Goal: Find specific page/section: Find specific page/section

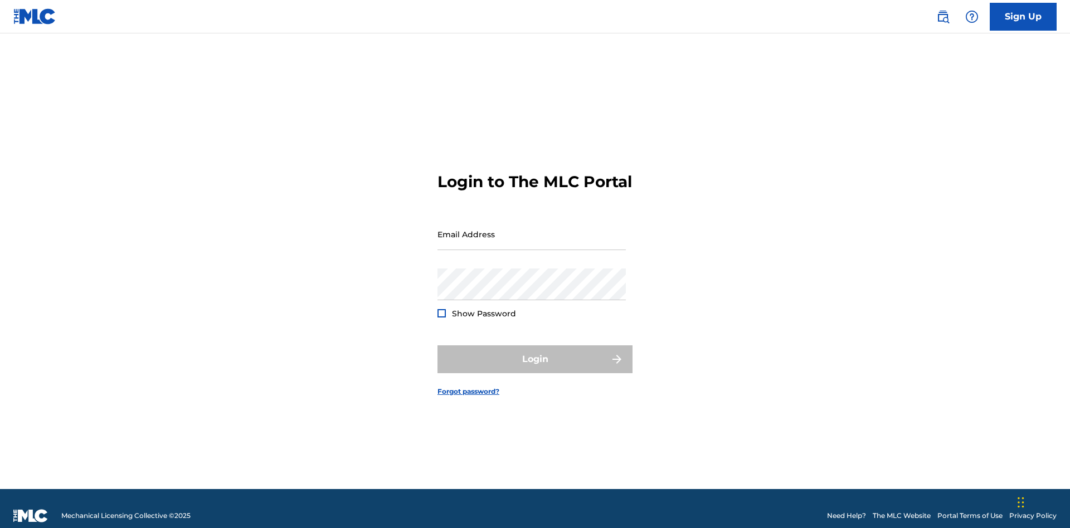
scroll to position [14, 0]
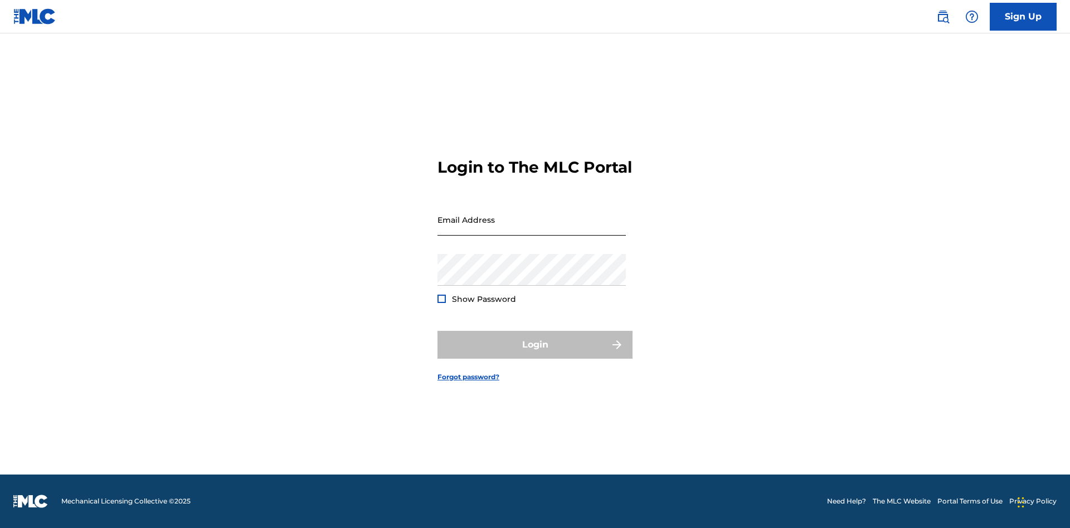
click at [532, 229] on input "Email Address" at bounding box center [531, 220] width 188 height 32
type input "Helena.Songwriter@gmail.com"
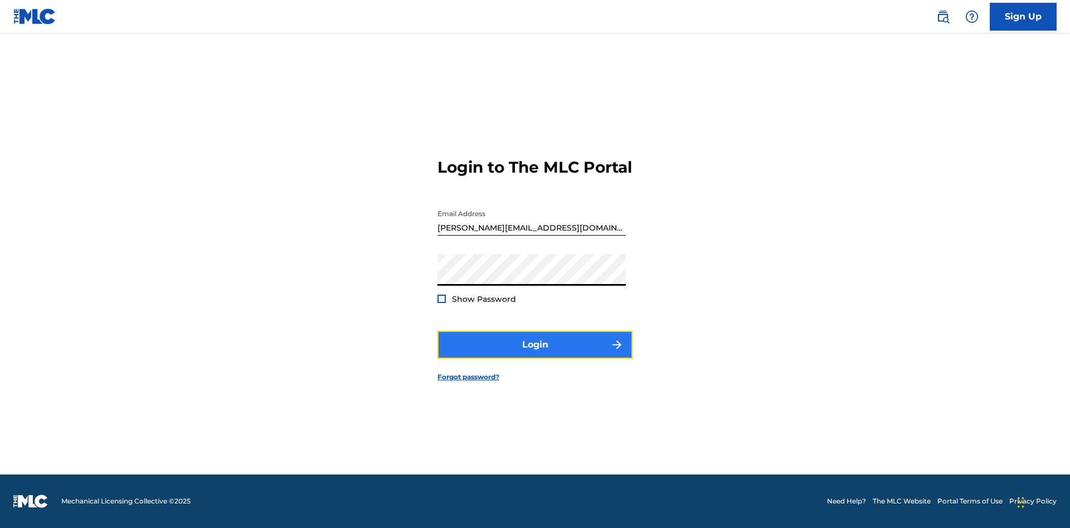
click at [535, 354] on button "Login" at bounding box center [534, 345] width 195 height 28
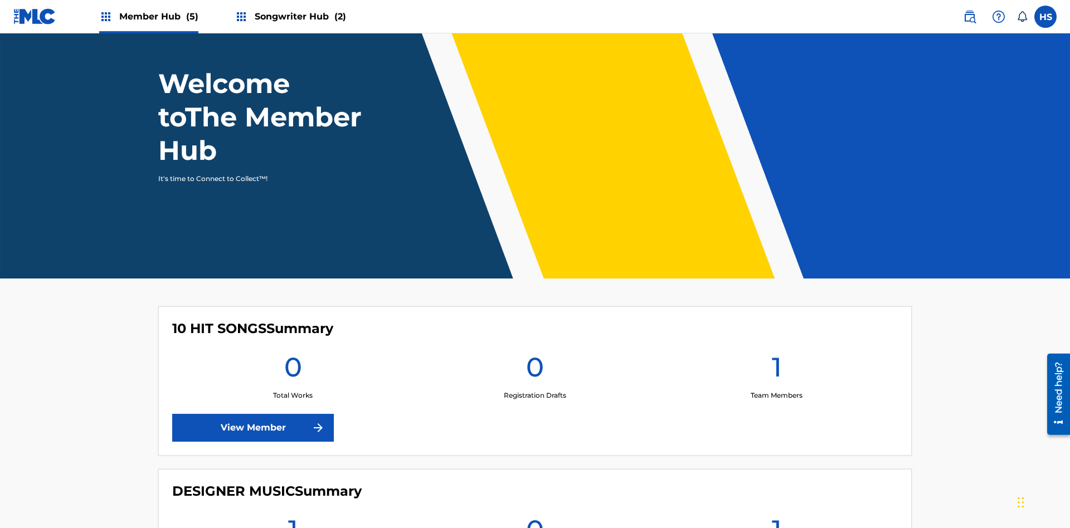
scroll to position [395, 0]
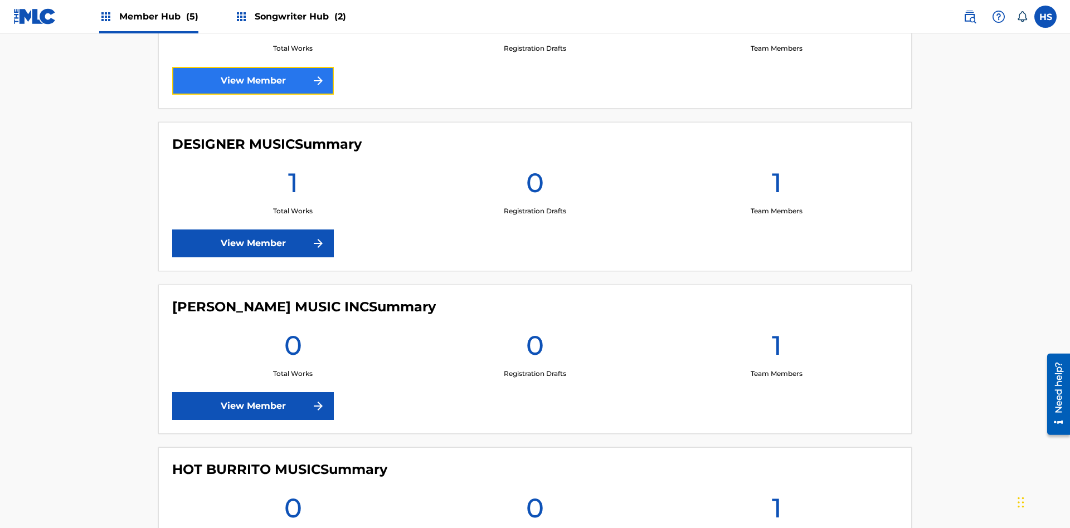
click at [253, 81] on link "View Member" at bounding box center [253, 81] width 162 height 28
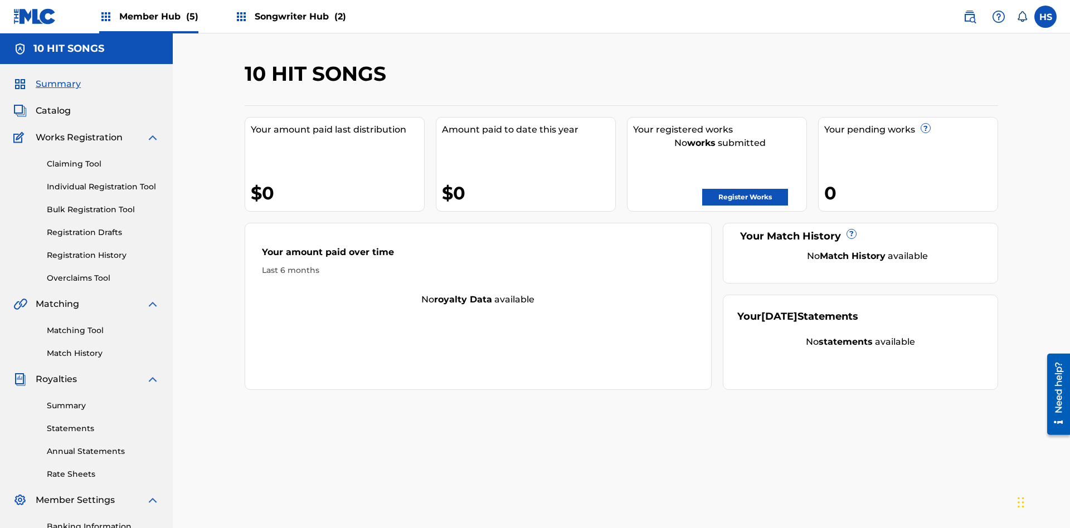
click at [148, 16] on span "Member Hub (5)" at bounding box center [158, 16] width 79 height 13
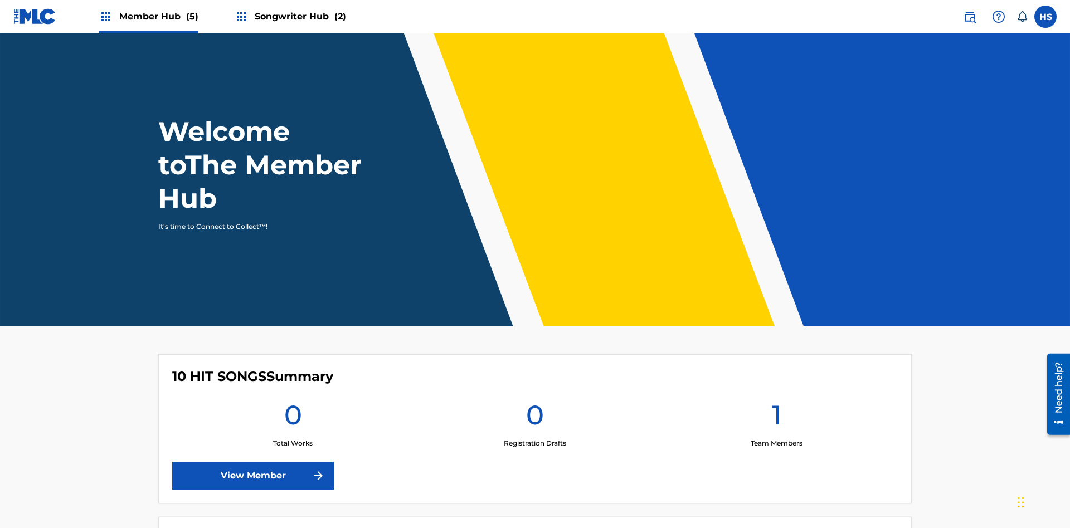
click at [148, 16] on span "Member Hub (5)" at bounding box center [158, 16] width 79 height 13
